Goal: Check status: Check status

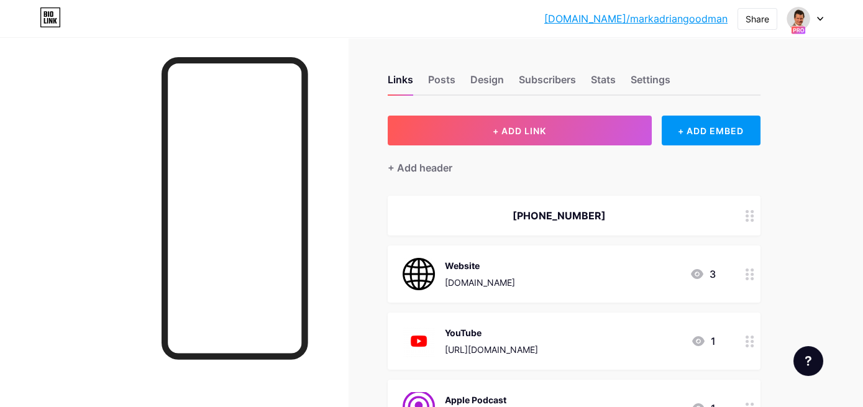
click at [821, 16] on div at bounding box center [805, 18] width 36 height 22
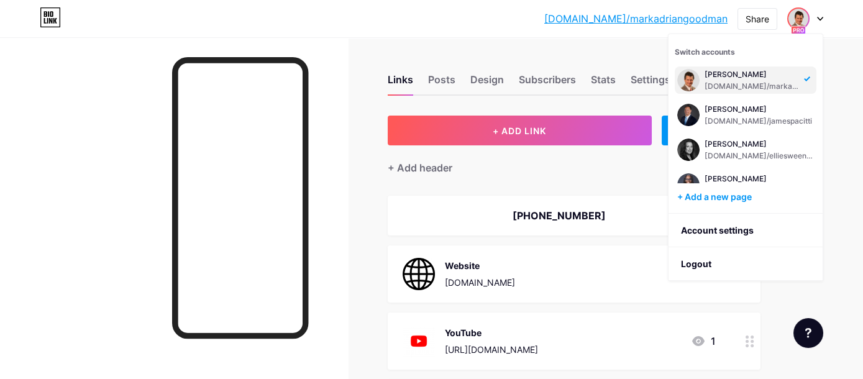
scroll to position [231, 0]
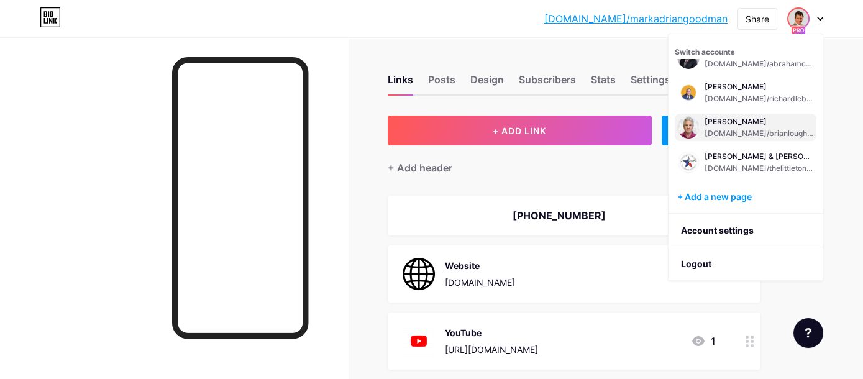
click at [732, 129] on div "[DOMAIN_NAME]/brianloughrin" at bounding box center [758, 134] width 109 height 10
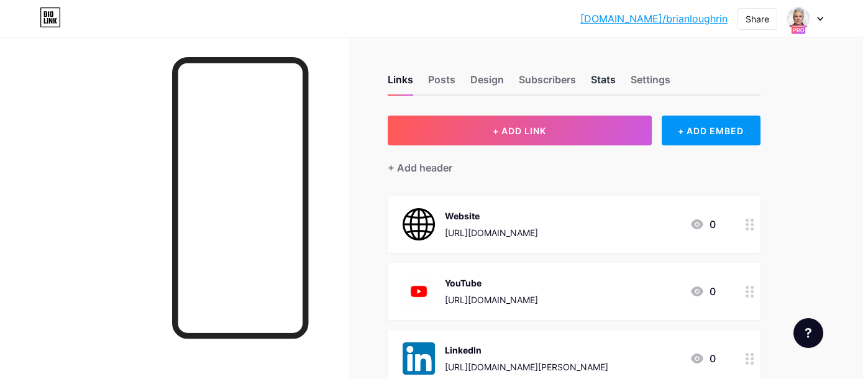
click at [607, 79] on div "Stats" at bounding box center [603, 83] width 25 height 22
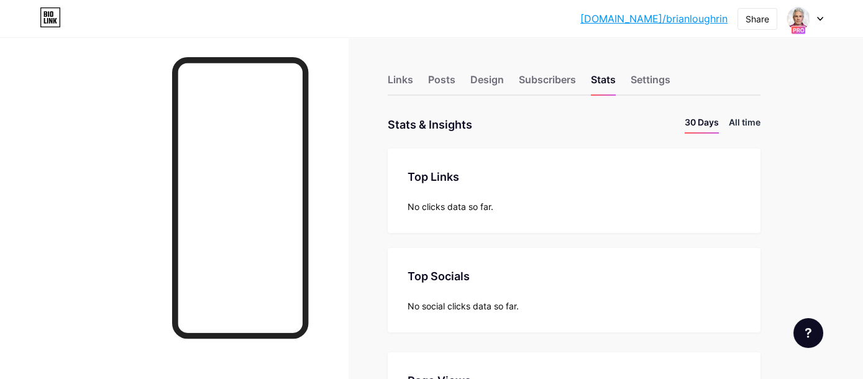
scroll to position [379, 862]
click at [756, 119] on li "All time" at bounding box center [744, 125] width 32 height 18
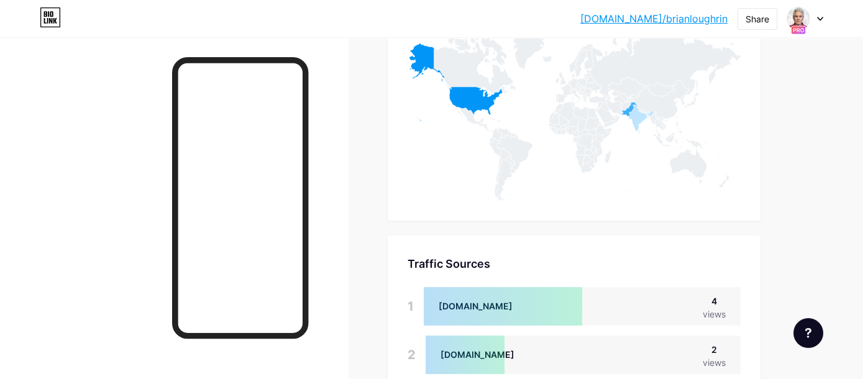
scroll to position [780, 0]
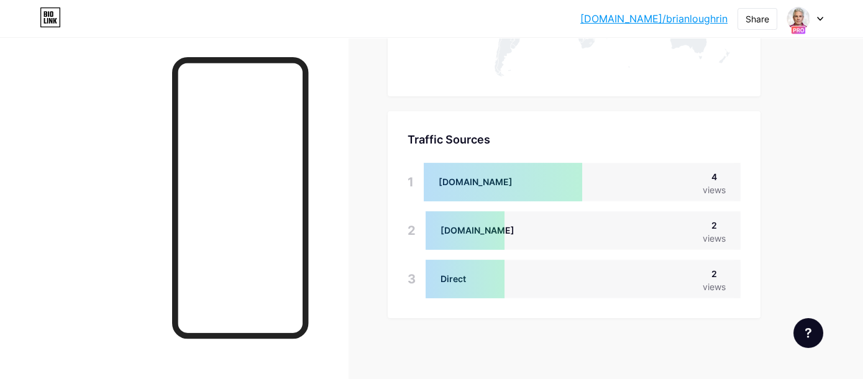
click at [813, 20] on div at bounding box center [805, 18] width 36 height 22
